Goal: Navigation & Orientation: Find specific page/section

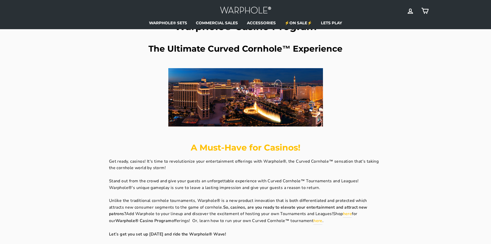
scroll to position [52, 0]
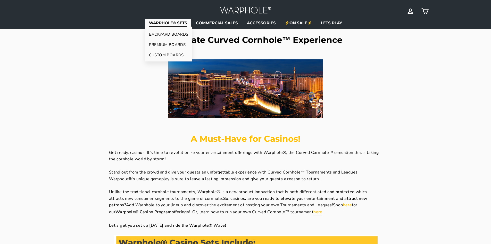
click at [167, 20] on link "WARPHOLE® SETS" at bounding box center [168, 23] width 46 height 8
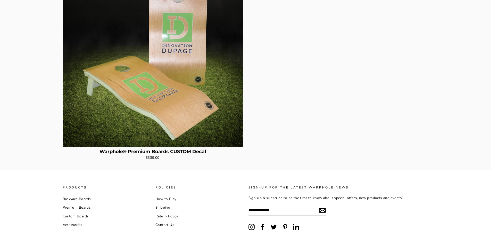
scroll to position [103, 0]
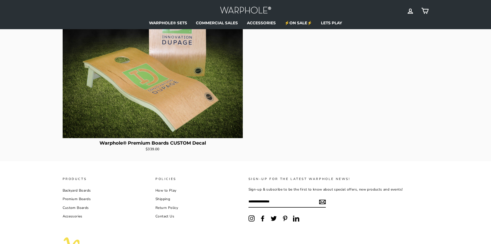
click at [70, 198] on link "Premium Boards" at bounding box center [77, 199] width 28 height 8
click at [78, 208] on link "Custom Boards" at bounding box center [76, 208] width 26 height 8
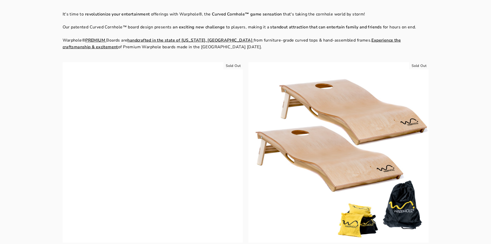
scroll to position [36, 0]
